Goal: Task Accomplishment & Management: Use online tool/utility

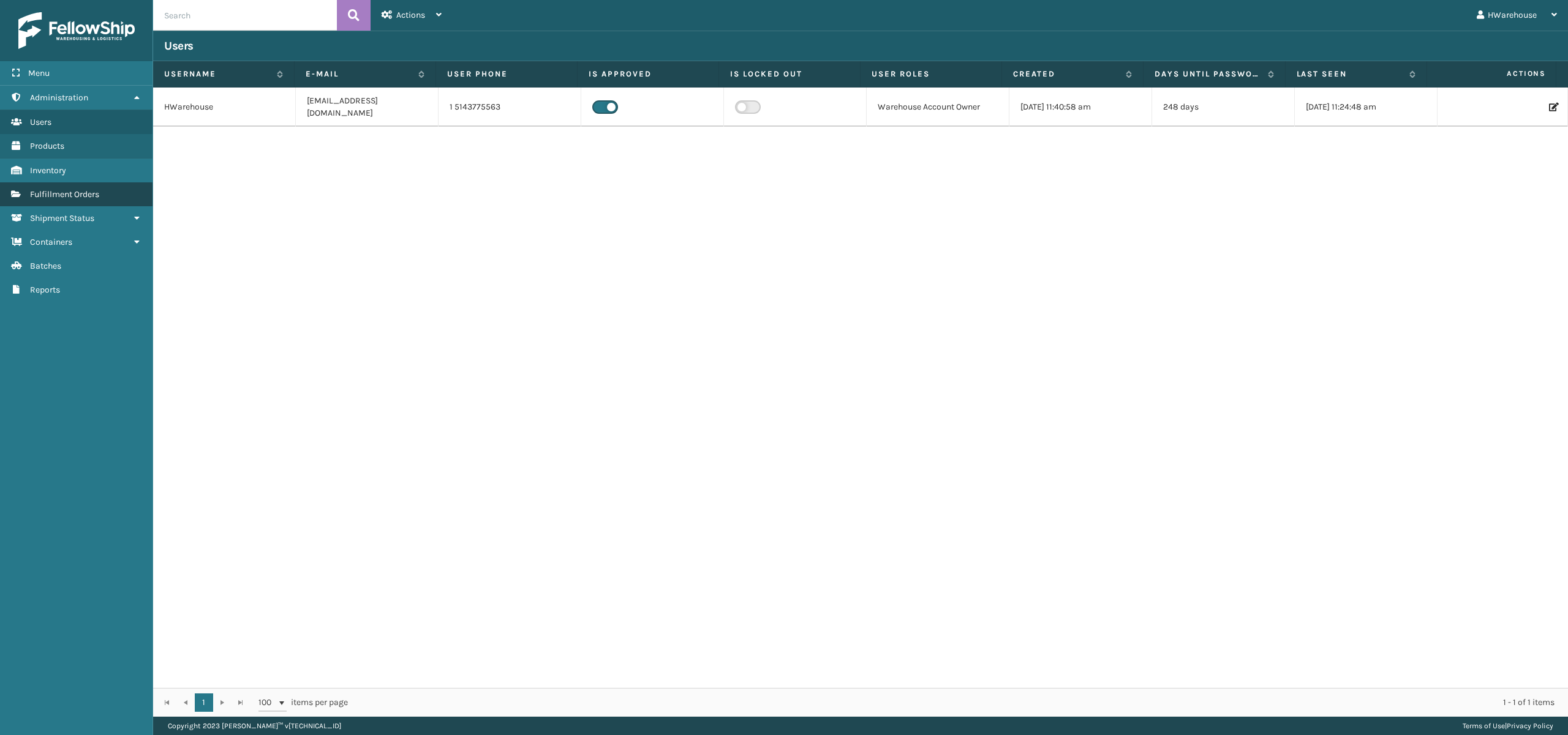
click at [85, 187] on link "Fulfillment Orders" at bounding box center [76, 194] width 152 height 24
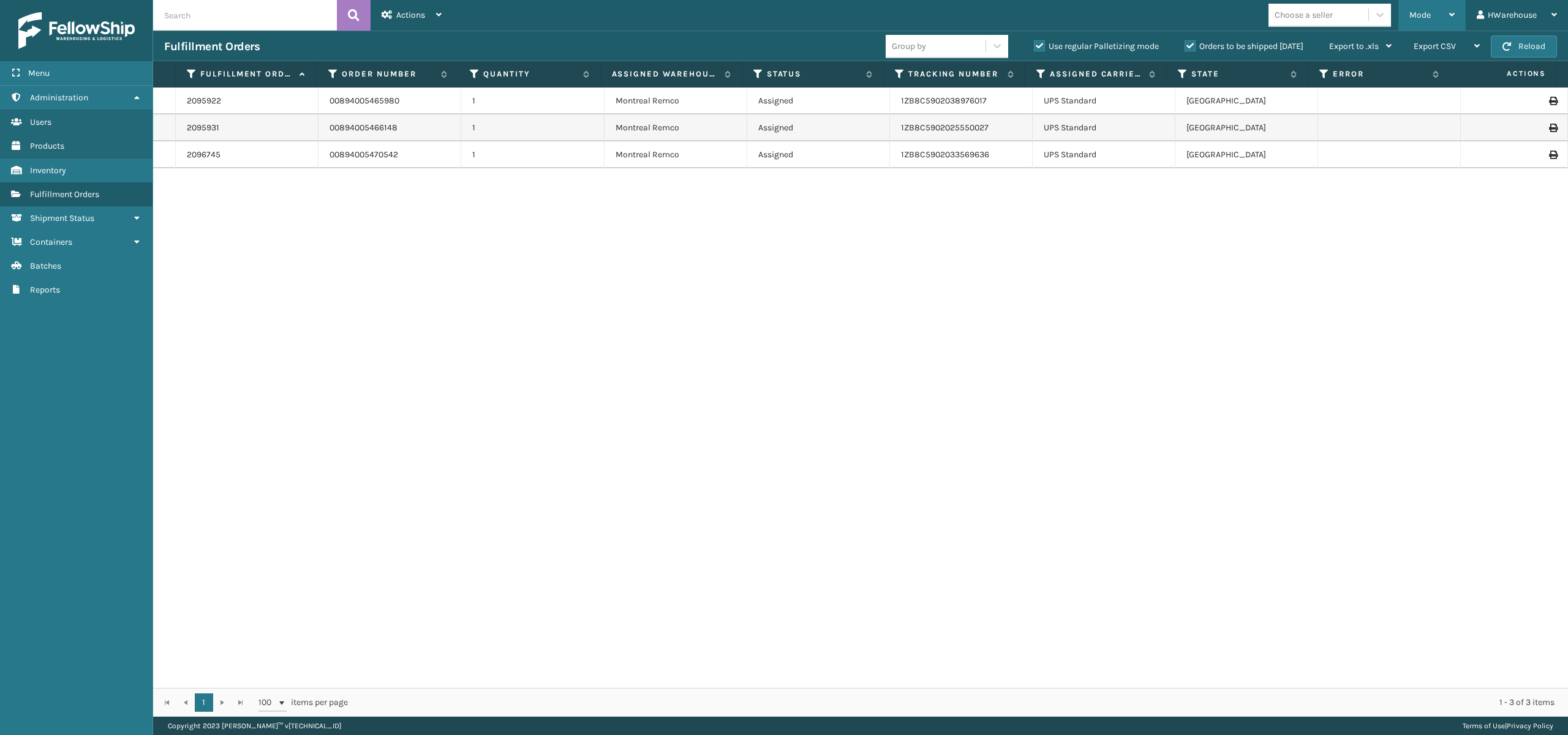
click at [1433, 6] on div "Mode" at bounding box center [1432, 15] width 45 height 31
click at [1338, 73] on li "Picking Mode" at bounding box center [1383, 81] width 164 height 33
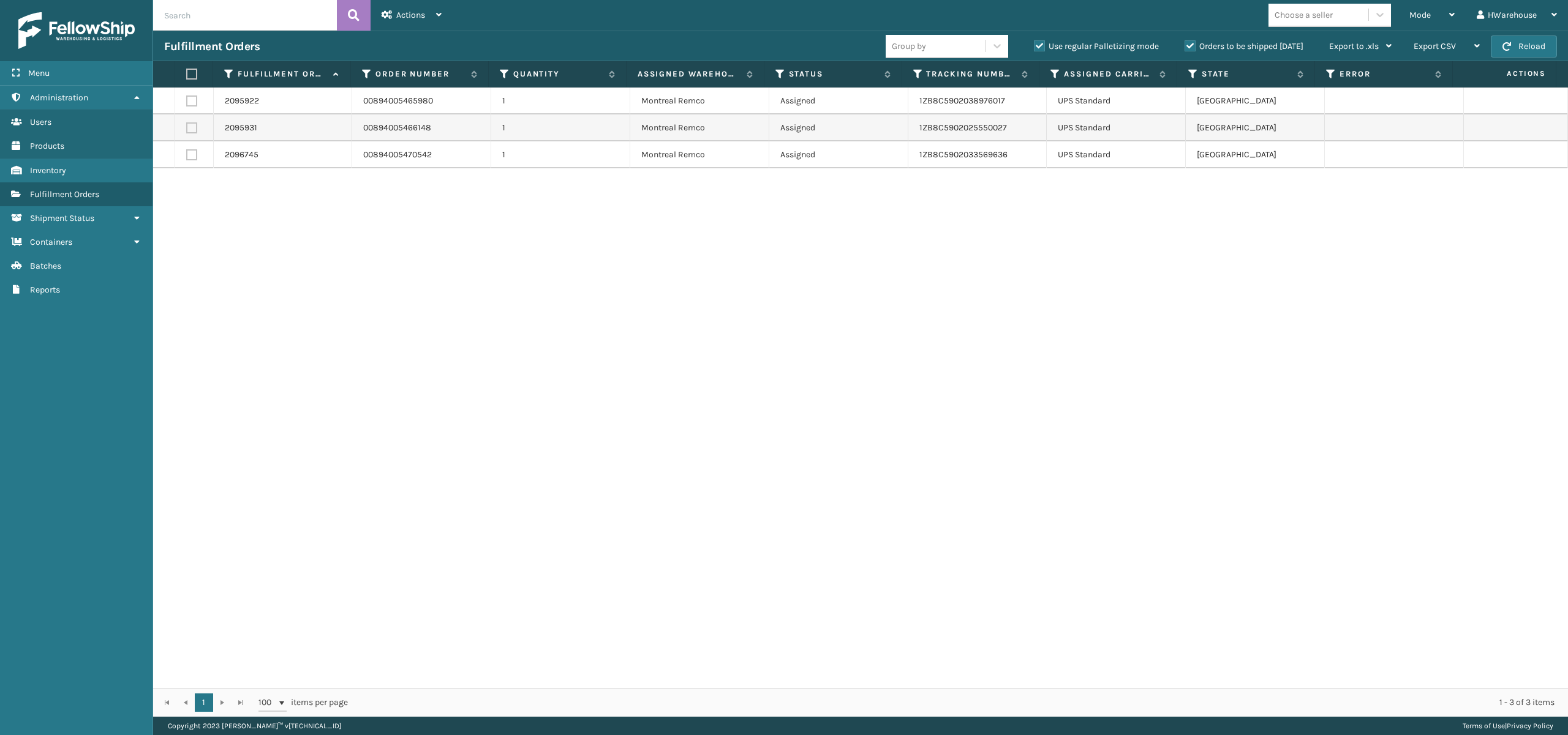
click at [194, 69] on label at bounding box center [191, 73] width 11 height 11
click at [187, 71] on input "checkbox" at bounding box center [186, 75] width 1 height 8
checkbox input "true"
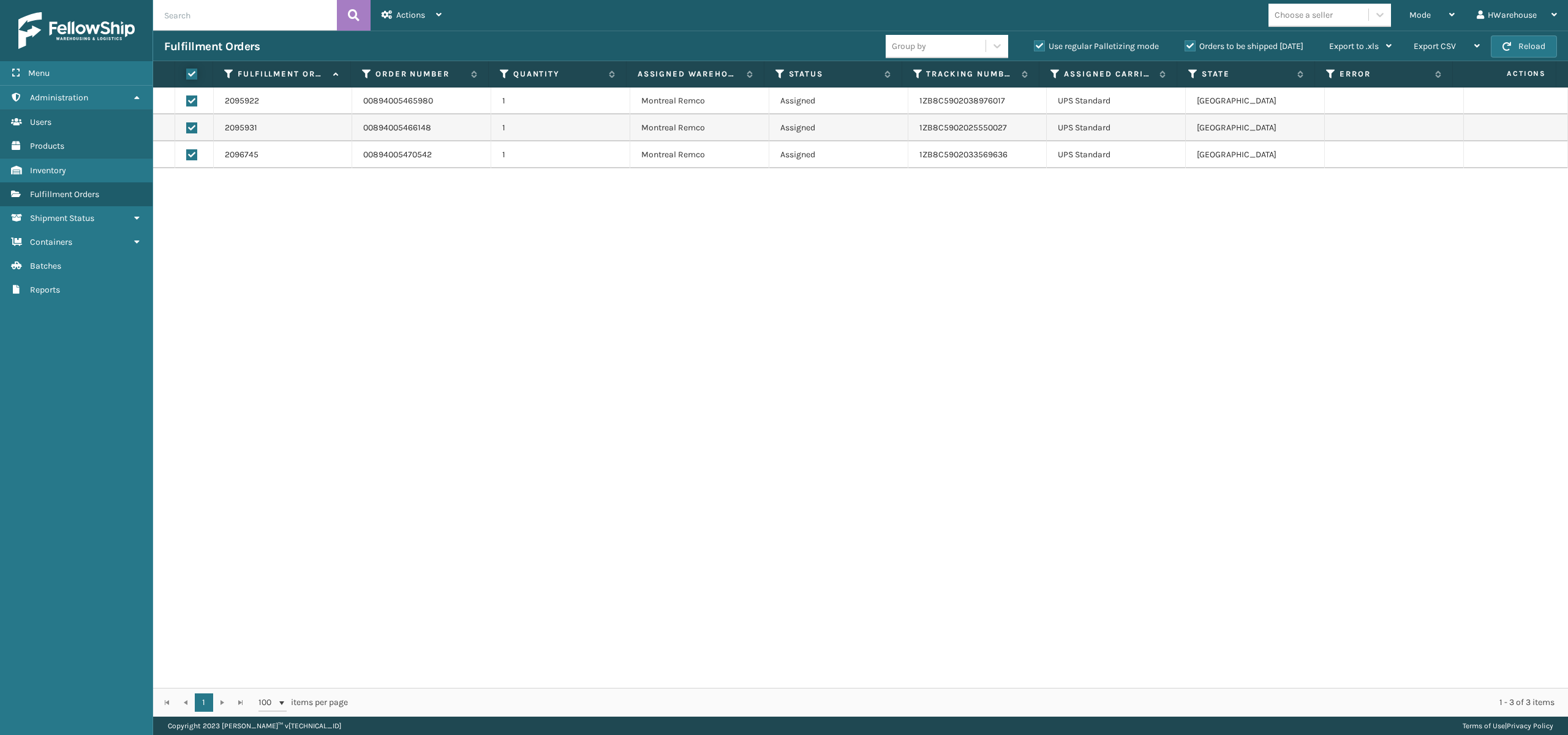
checkbox input "true"
click at [427, 17] on div "Actions" at bounding box center [412, 15] width 60 height 31
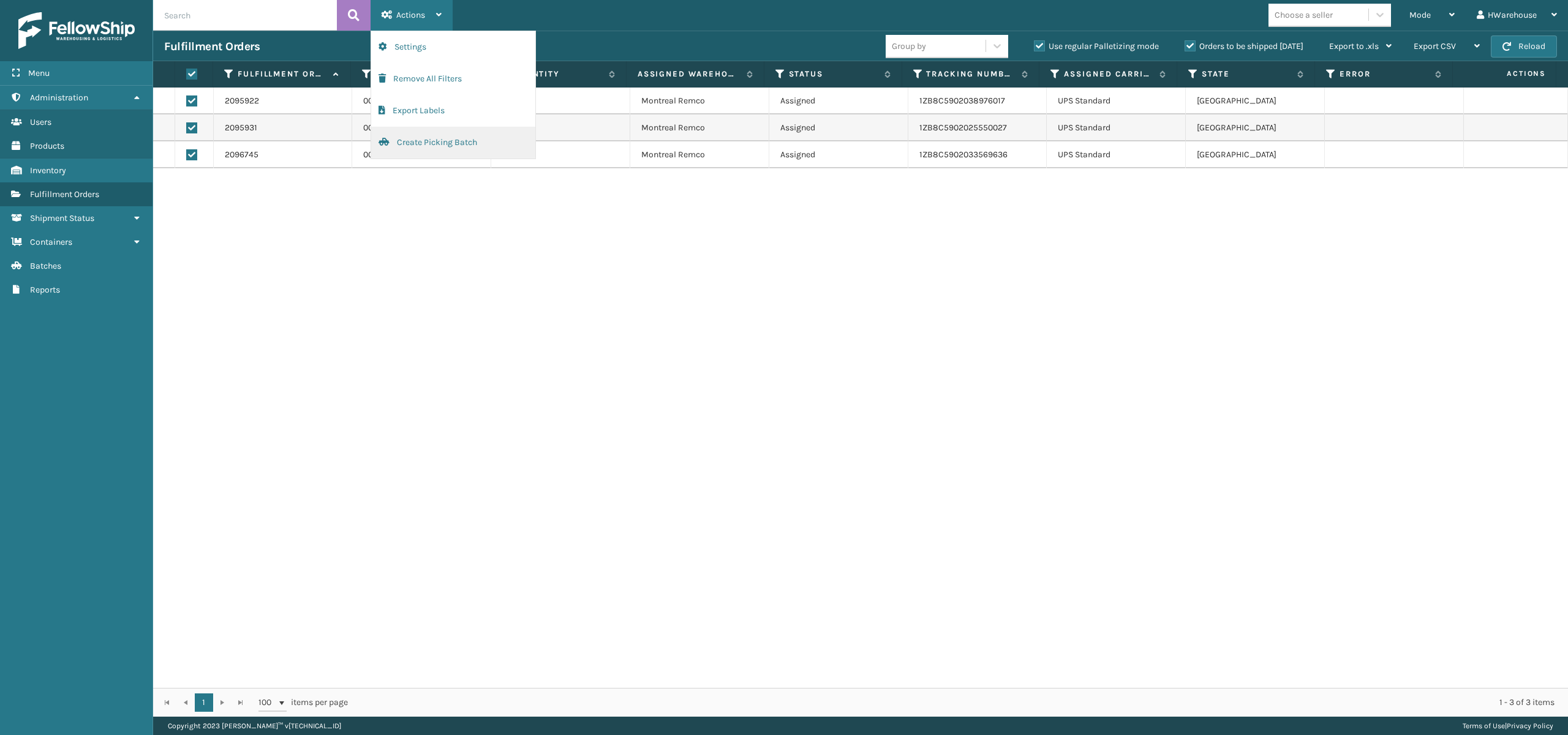
click at [439, 140] on button "Create Picking Batch" at bounding box center [453, 142] width 164 height 32
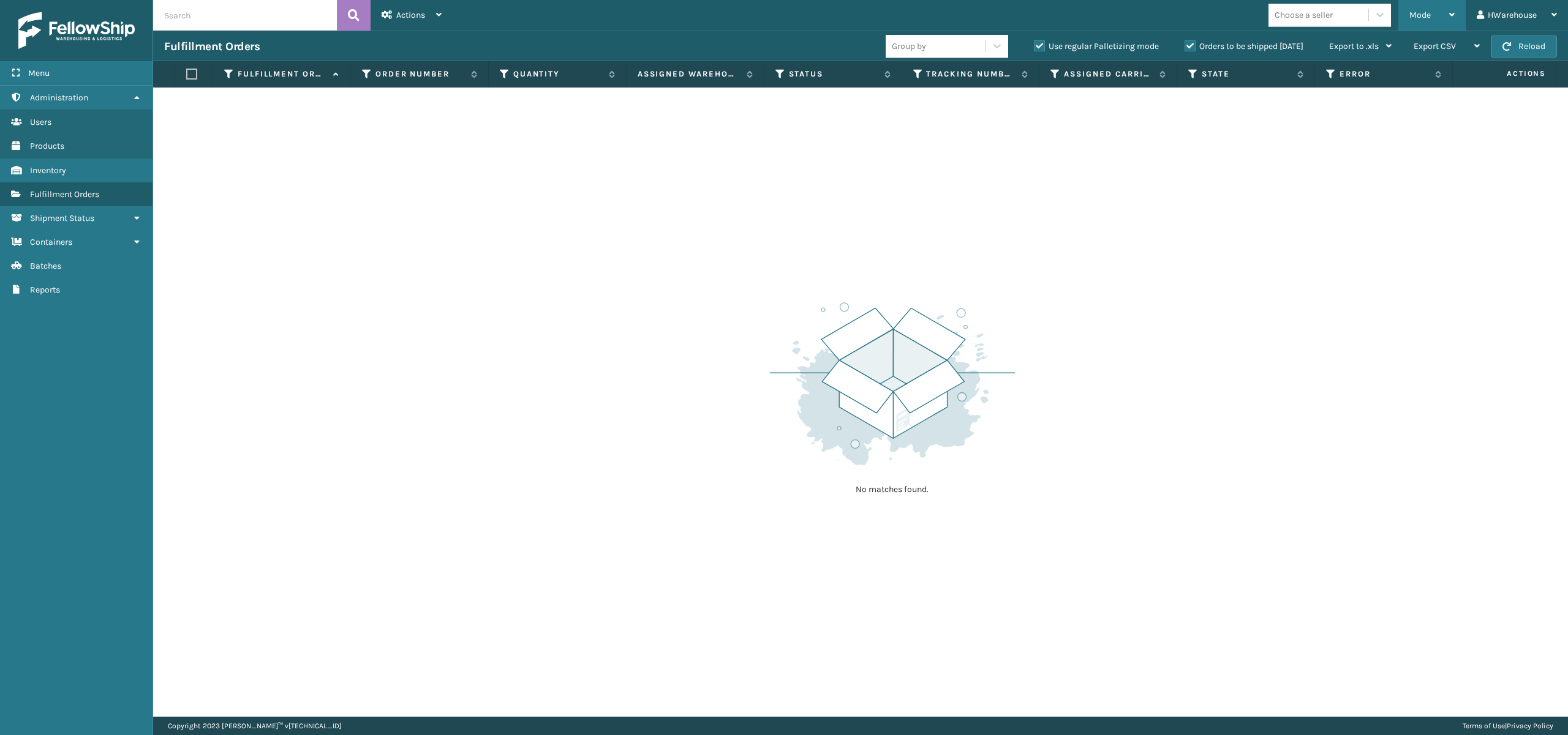
click at [1451, 11] on icon at bounding box center [1452, 15] width 6 height 8
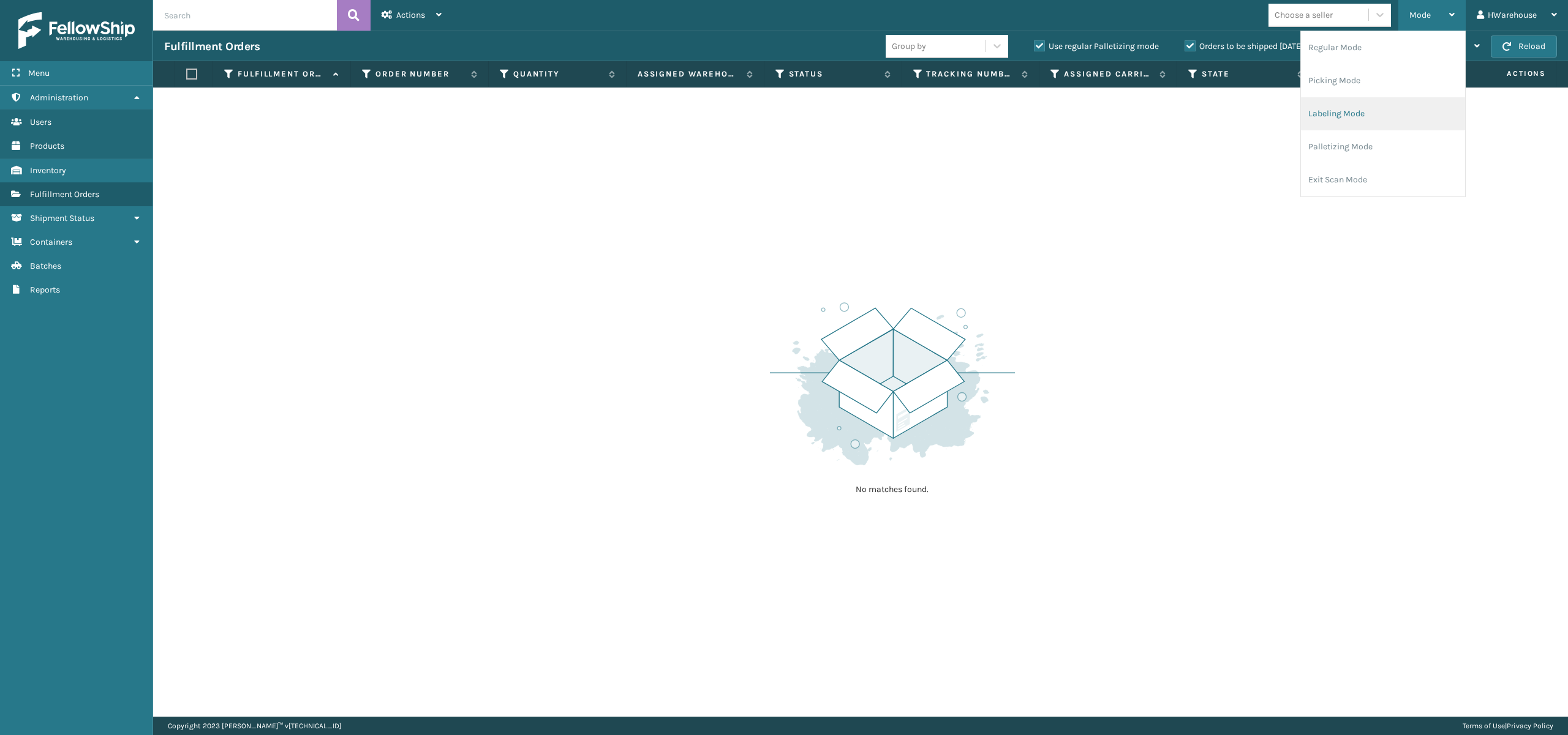
click at [1330, 111] on li "Labeling Mode" at bounding box center [1383, 114] width 164 height 33
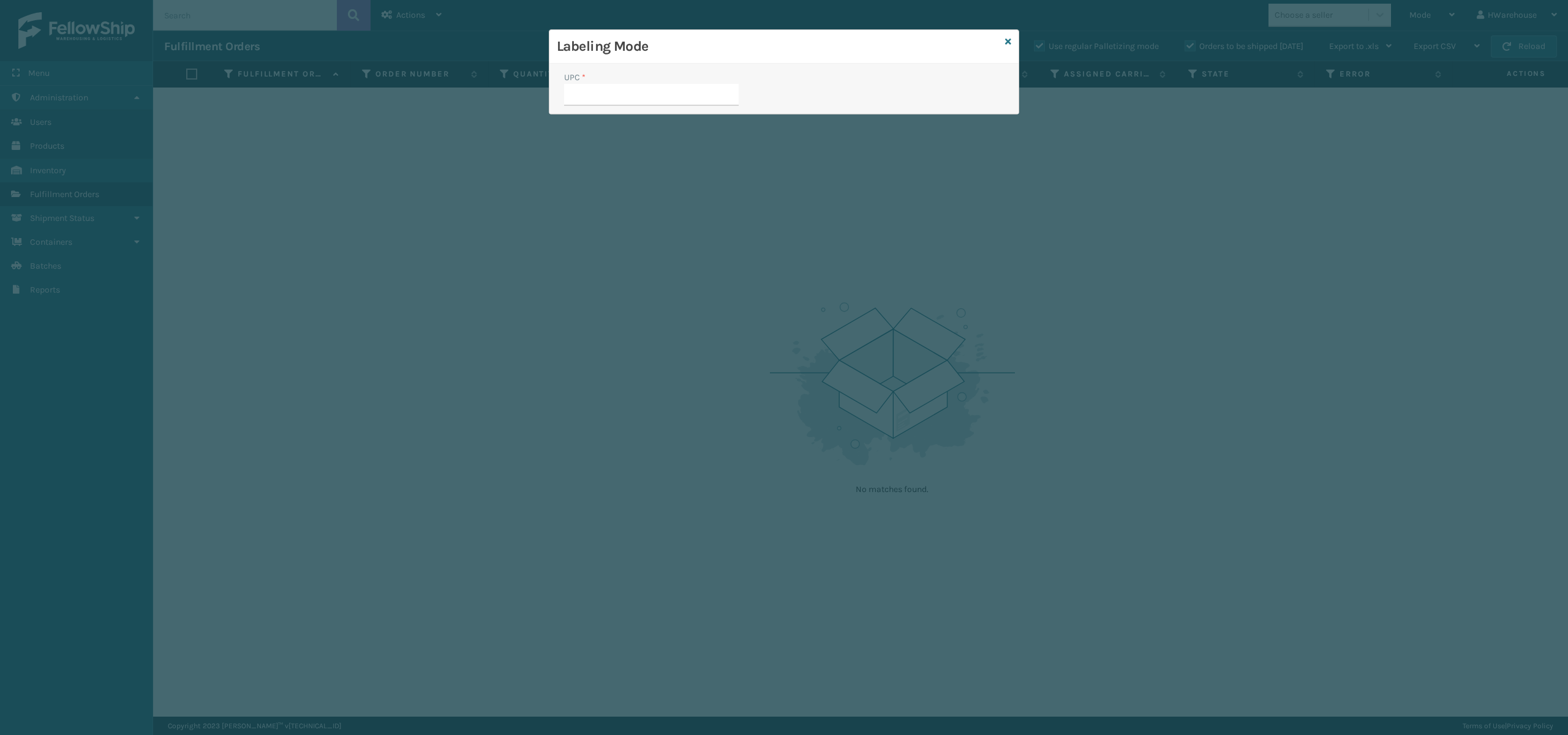
click at [1011, 42] on div "Labeling Mode" at bounding box center [784, 47] width 469 height 34
click at [1008, 33] on div "Labeling Mode" at bounding box center [784, 47] width 469 height 34
click at [1007, 36] on link at bounding box center [1007, 42] width 6 height 12
